Goal: Find specific page/section: Find specific page/section

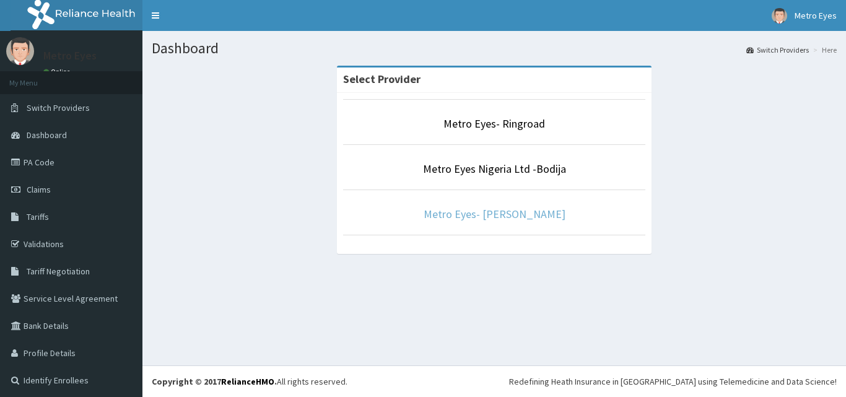
click at [483, 217] on link "Metro Eyes- [PERSON_NAME]" at bounding box center [494, 214] width 142 height 14
click at [483, 213] on link "Metro Eyes- [PERSON_NAME]" at bounding box center [494, 214] width 142 height 14
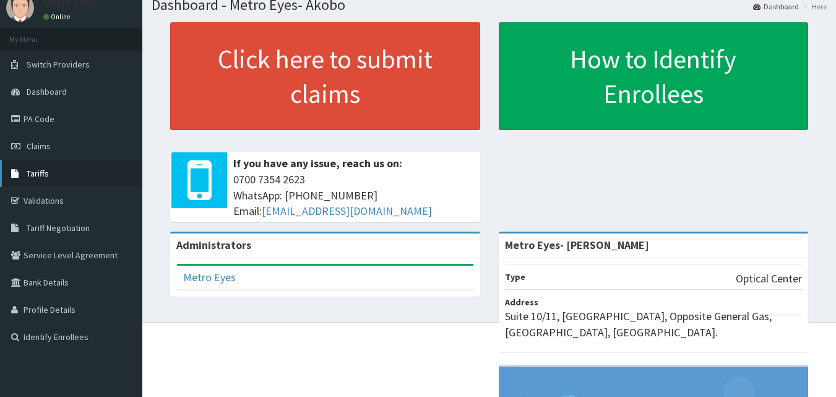
scroll to position [62, 0]
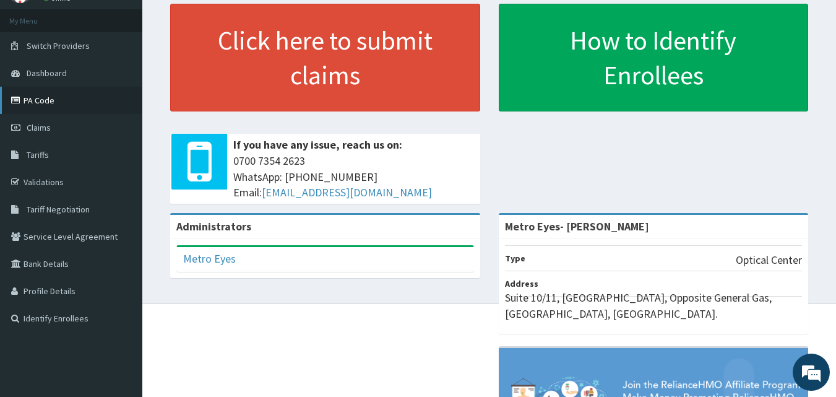
click at [42, 100] on link "PA Code" at bounding box center [71, 100] width 142 height 27
